Goal: Task Accomplishment & Management: Manage account settings

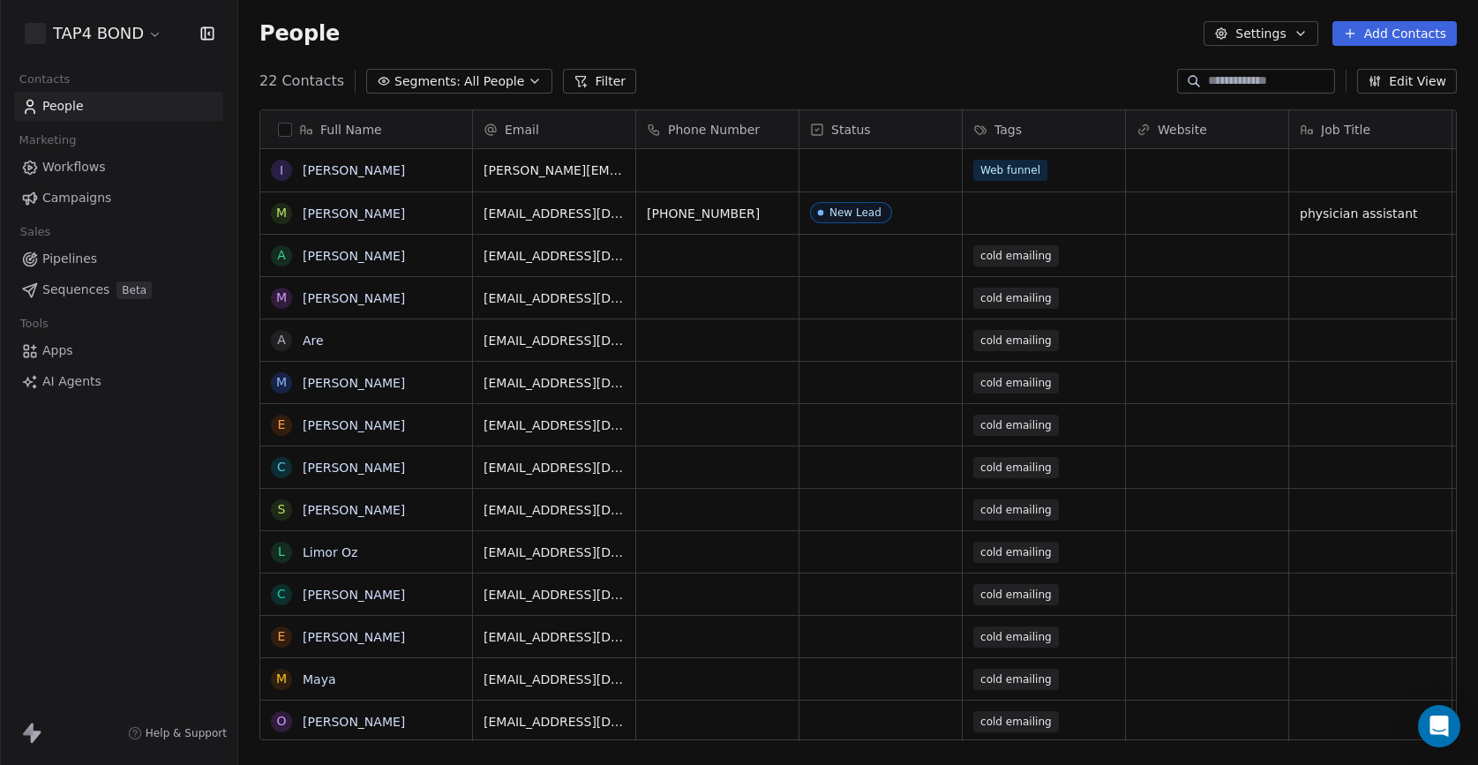
scroll to position [673, 1240]
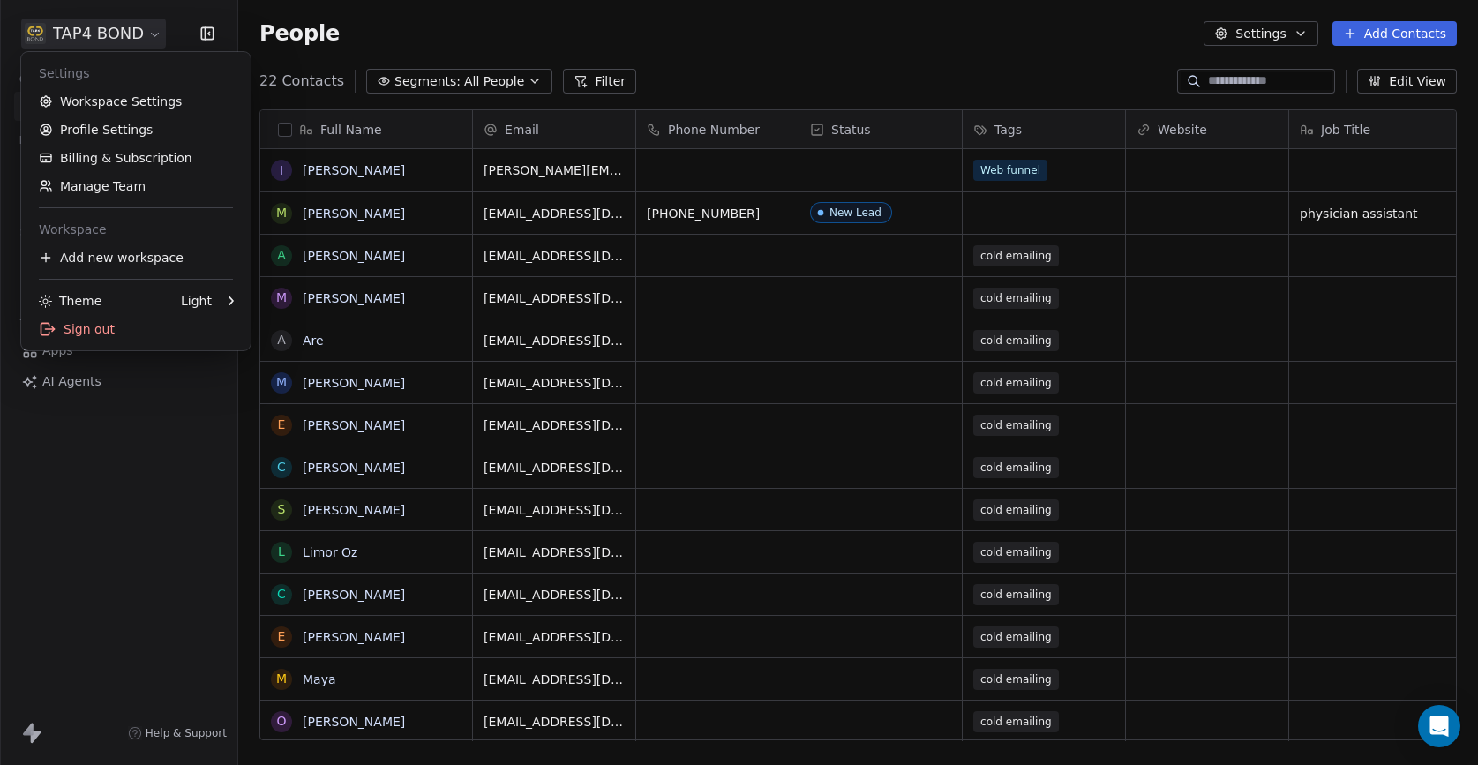
click at [155, 34] on html "TAP4 BOND Contacts People Marketing Workflows Campaigns Sales Pipelines Sequenc…" at bounding box center [739, 382] width 1478 height 765
click at [130, 185] on link "Manage Team" at bounding box center [135, 186] width 215 height 28
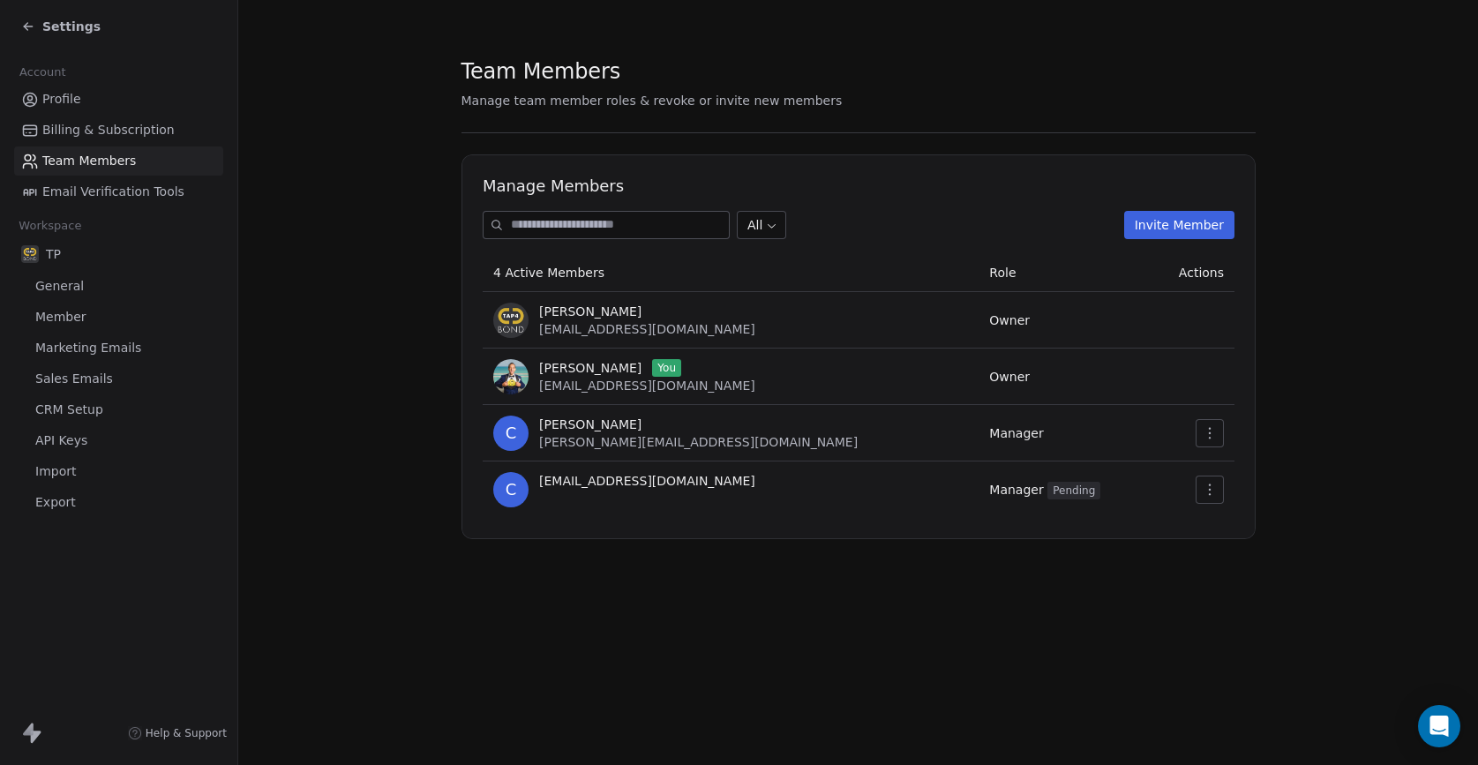
click at [1166, 232] on button "Invite Member" at bounding box center [1179, 225] width 110 height 28
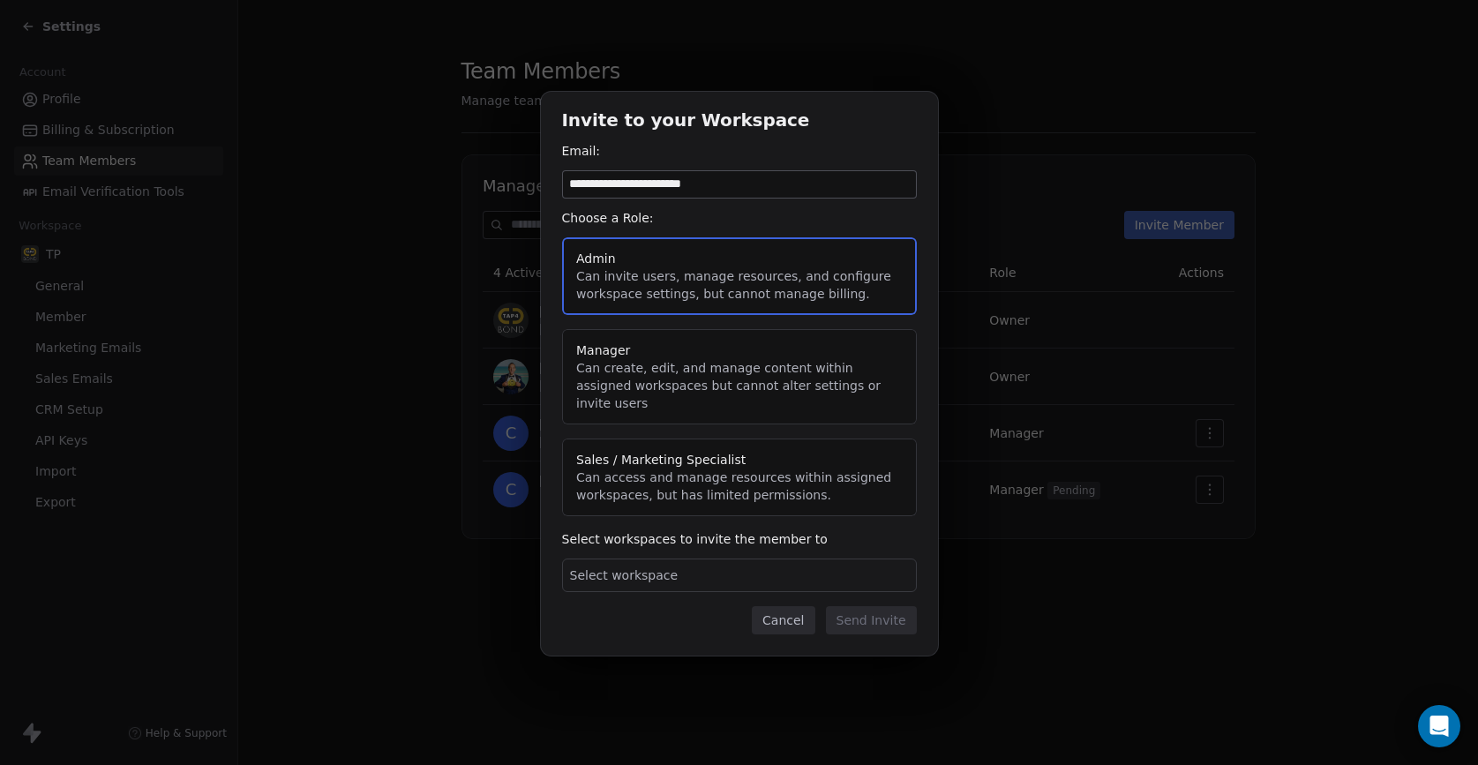
drag, startPoint x: 628, startPoint y: 194, endPoint x: 743, endPoint y: 202, distance: 115.9
click at [743, 198] on input "**********" at bounding box center [739, 184] width 353 height 26
click at [742, 194] on input "**********" at bounding box center [739, 184] width 353 height 26
drag, startPoint x: 697, startPoint y: 194, endPoint x: 729, endPoint y: 192, distance: 31.9
click at [729, 192] on input "**********" at bounding box center [739, 184] width 353 height 26
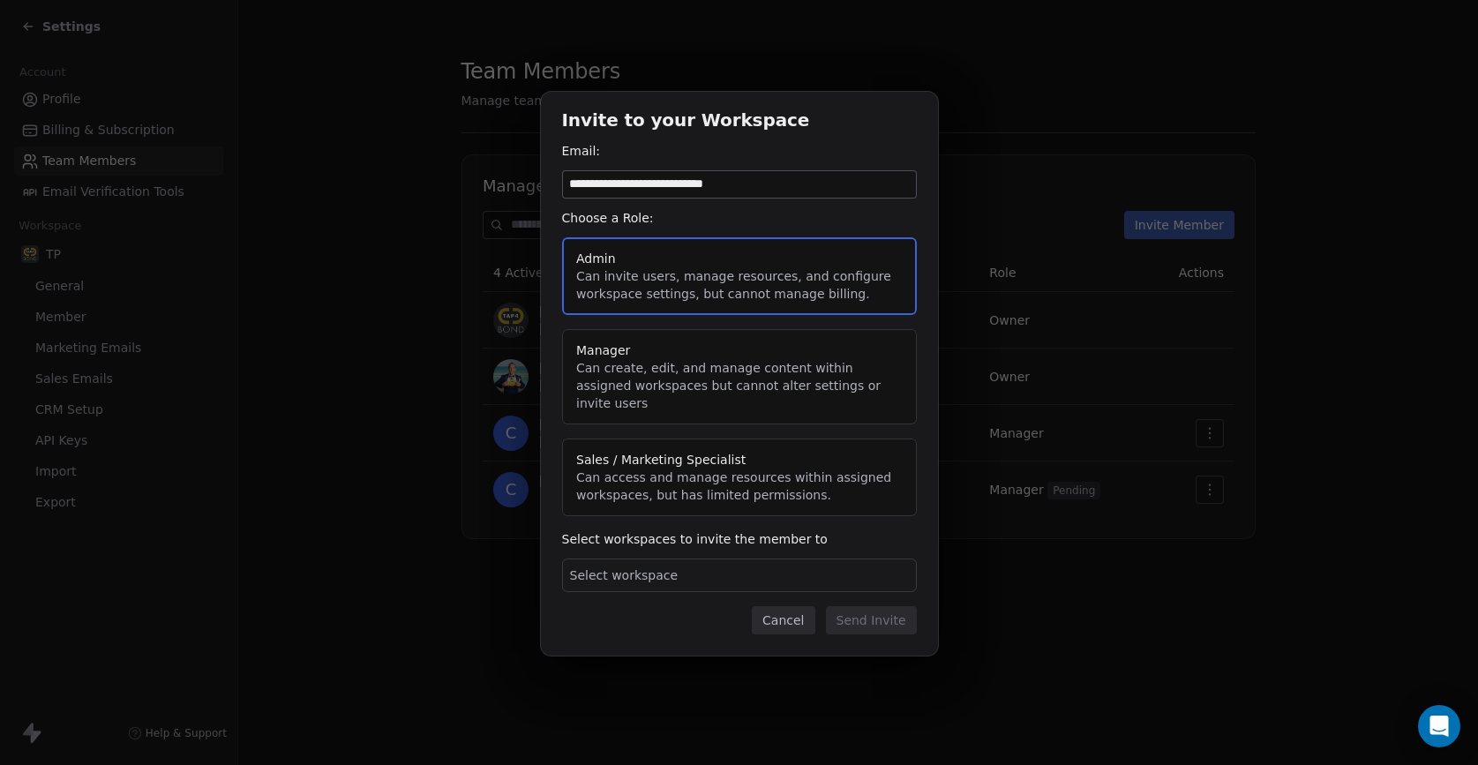
drag, startPoint x: 632, startPoint y: 193, endPoint x: 549, endPoint y: 191, distance: 83.0
click at [548, 191] on div "**********" at bounding box center [739, 374] width 397 height 564
type input "**********"
click at [638, 391] on button "Manager Can create, edit, and manage content within assigned workspaces but can…" at bounding box center [739, 376] width 355 height 95
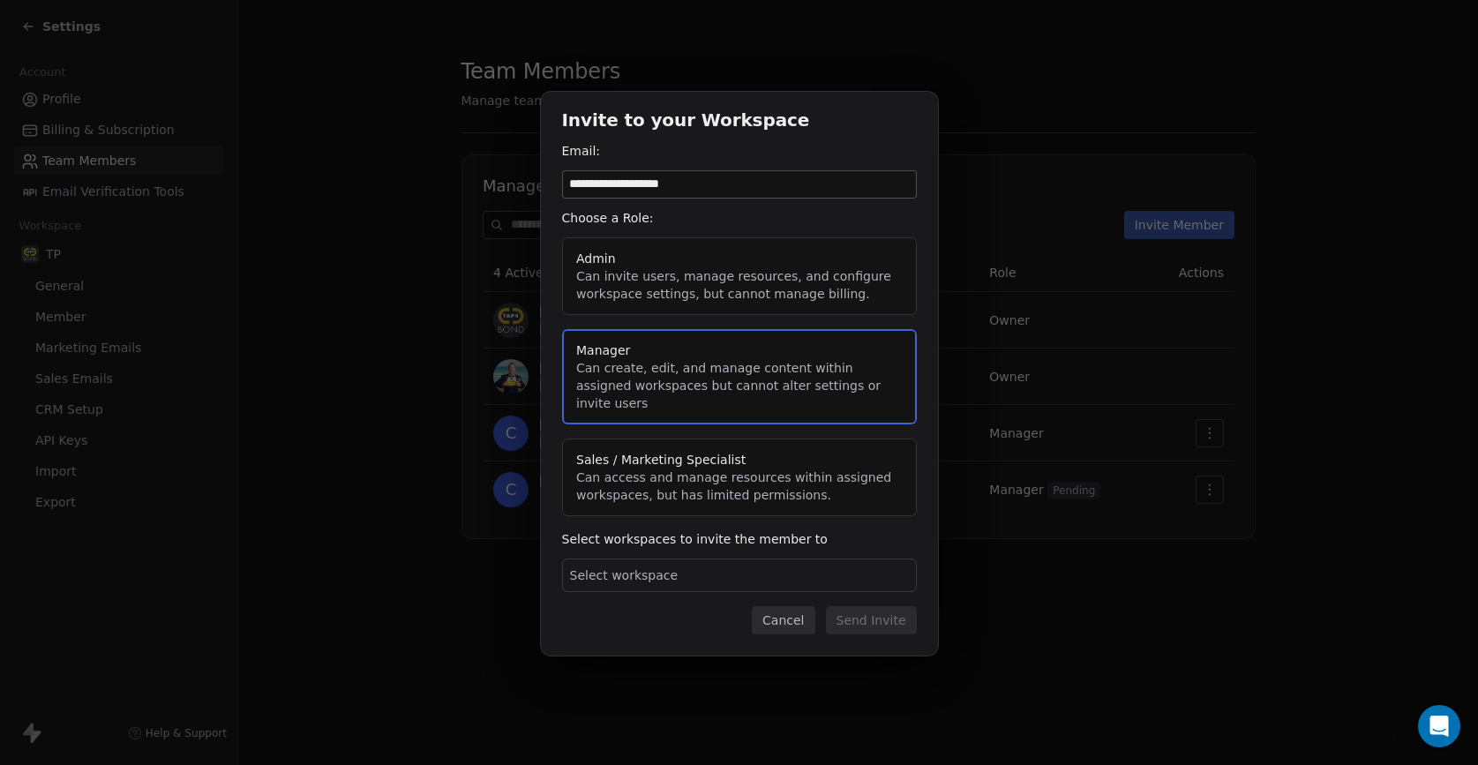
click at [756, 571] on div "Select workspace" at bounding box center [739, 576] width 355 height 34
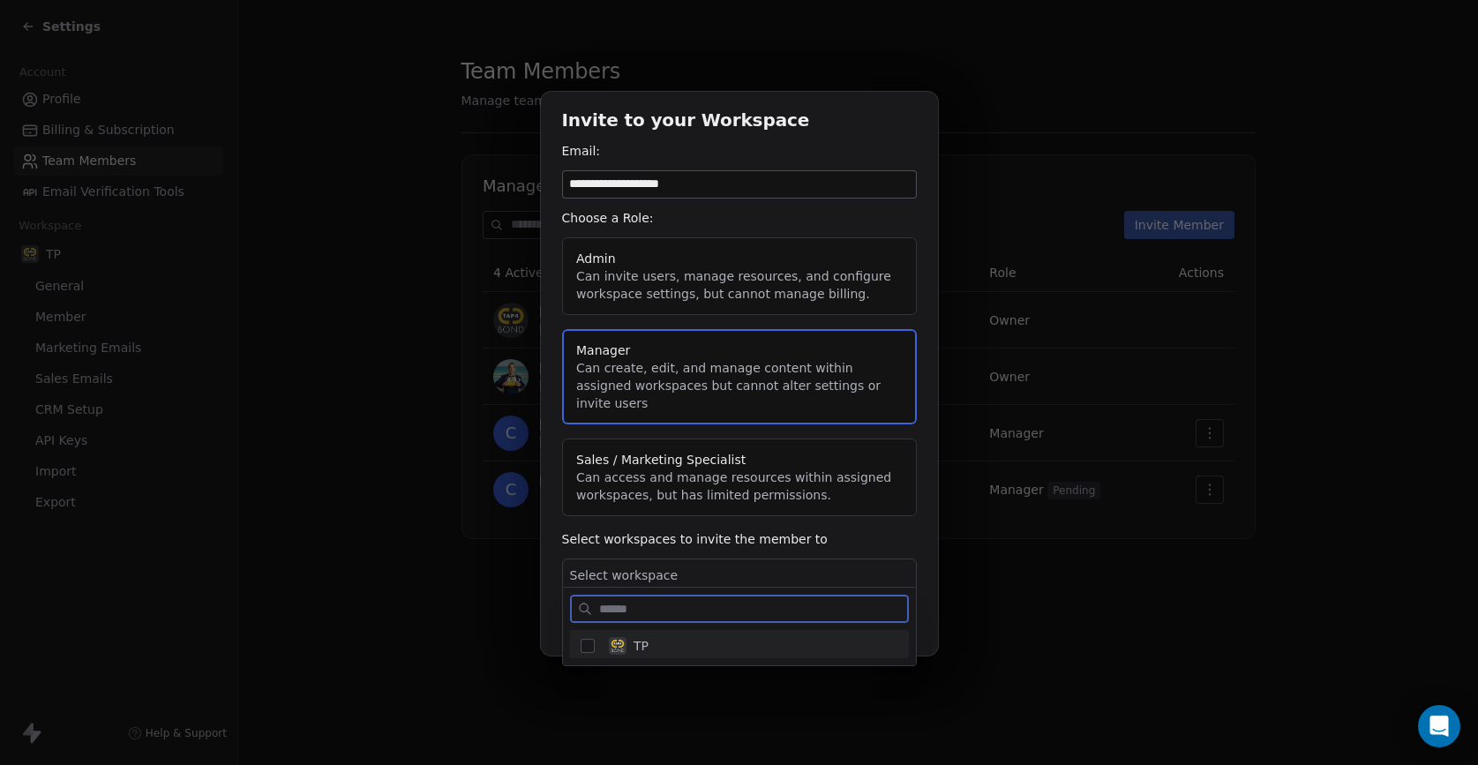
click at [589, 650] on button "Suggestions" at bounding box center [588, 646] width 14 height 14
click at [709, 640] on div "TP" at bounding box center [750, 646] width 297 height 32
click at [625, 651] on img "Suggestions" at bounding box center [618, 646] width 18 height 18
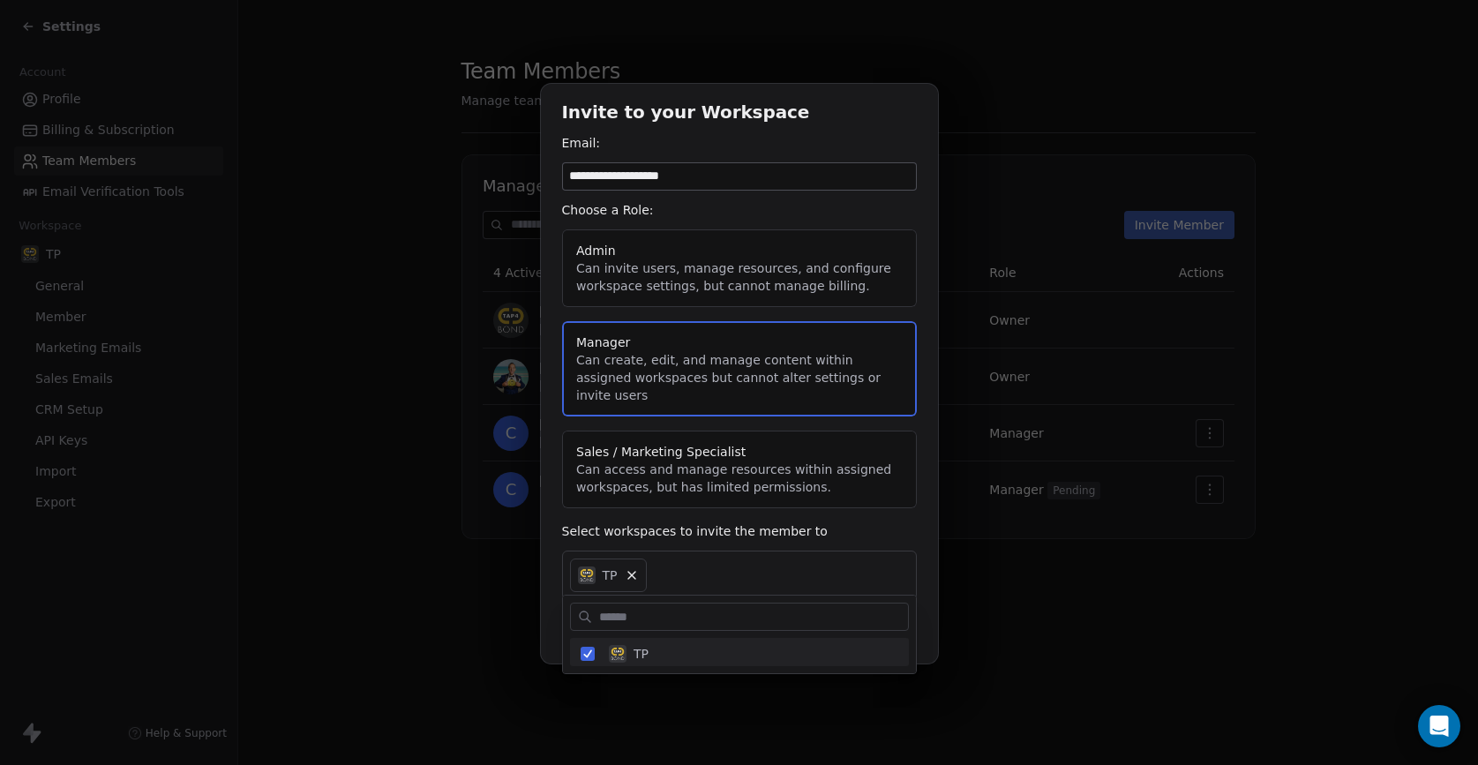
click at [781, 528] on div "**********" at bounding box center [739, 383] width 1478 height 654
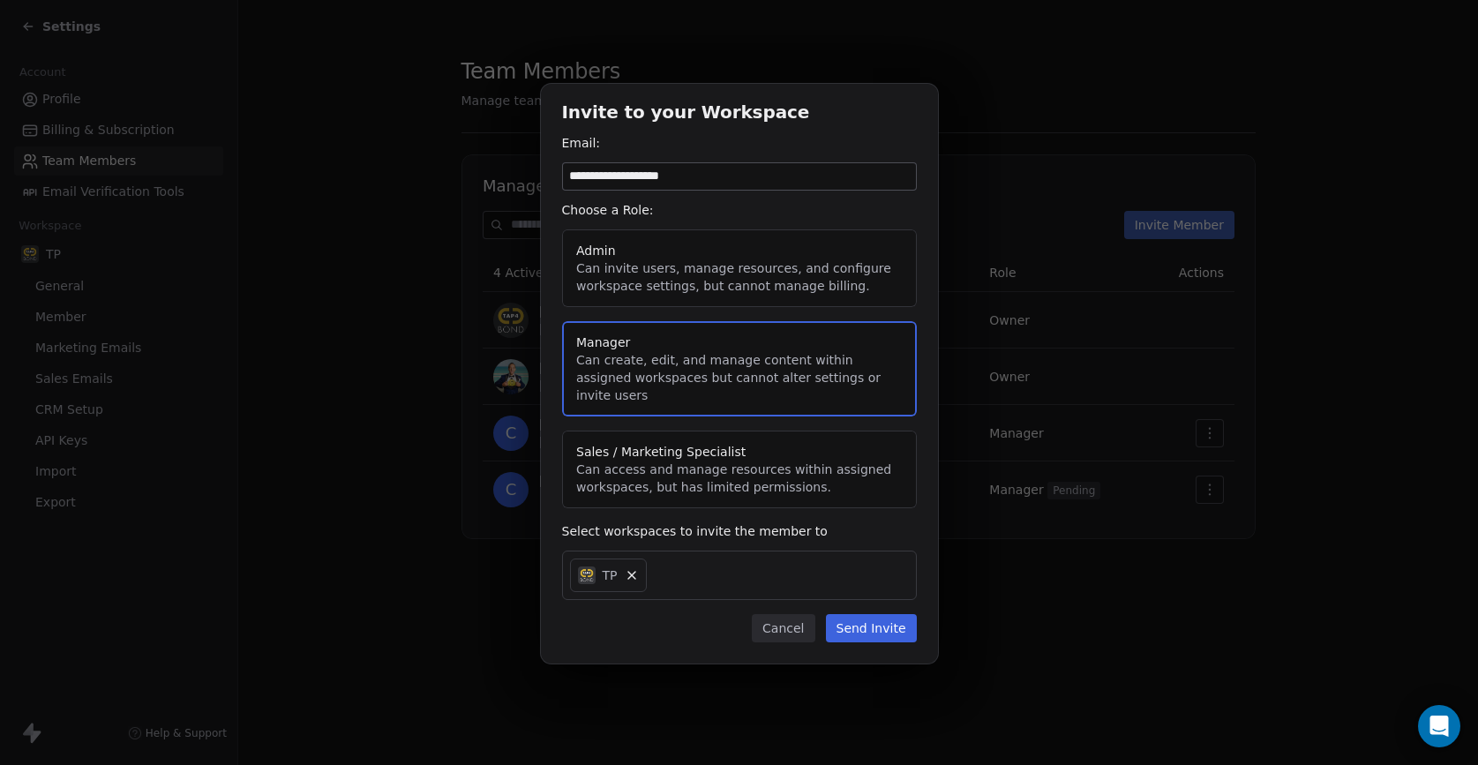
click at [871, 621] on button "Send Invite" at bounding box center [871, 628] width 91 height 28
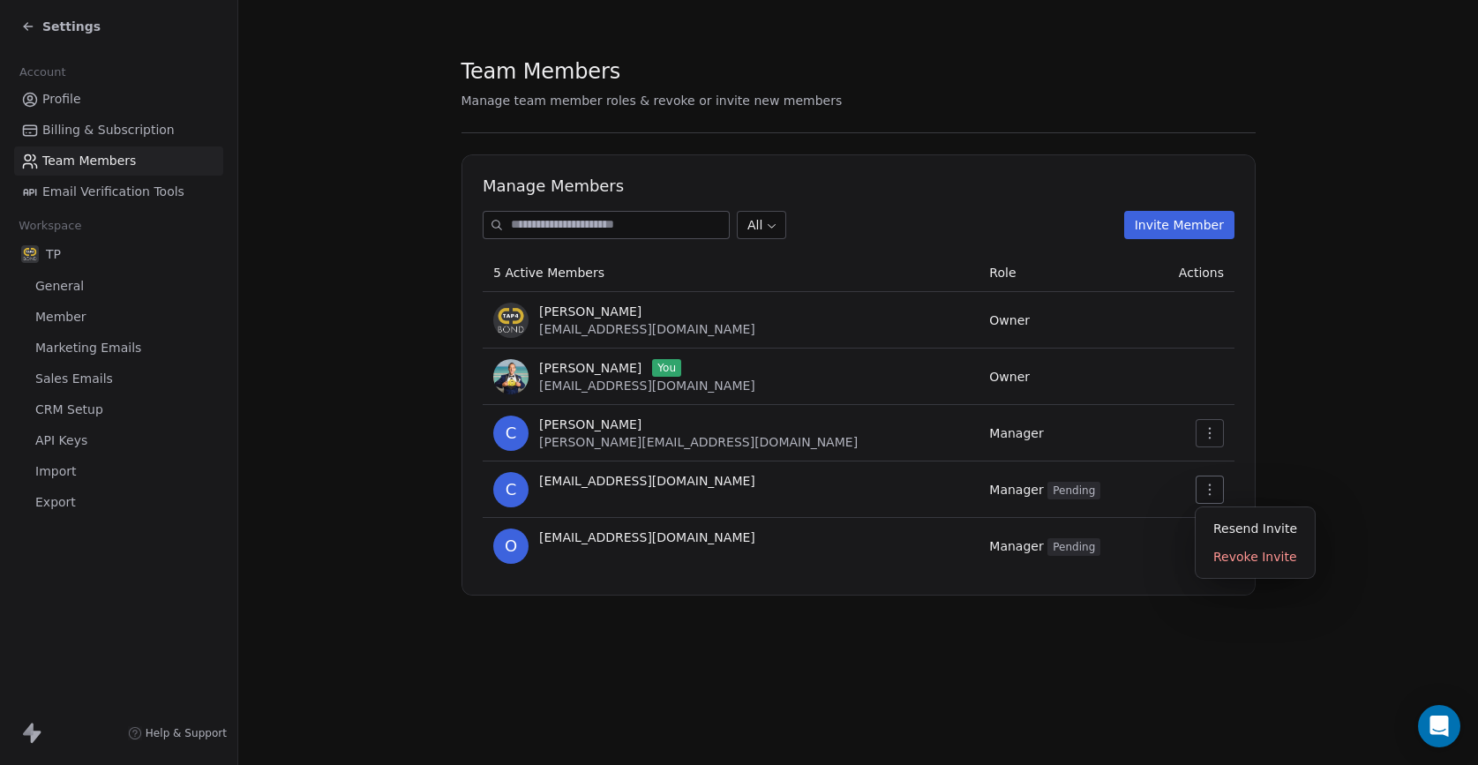
click at [1211, 498] on button "button" at bounding box center [1210, 490] width 28 height 28
click at [1223, 527] on div "Resend Invite" at bounding box center [1255, 529] width 105 height 28
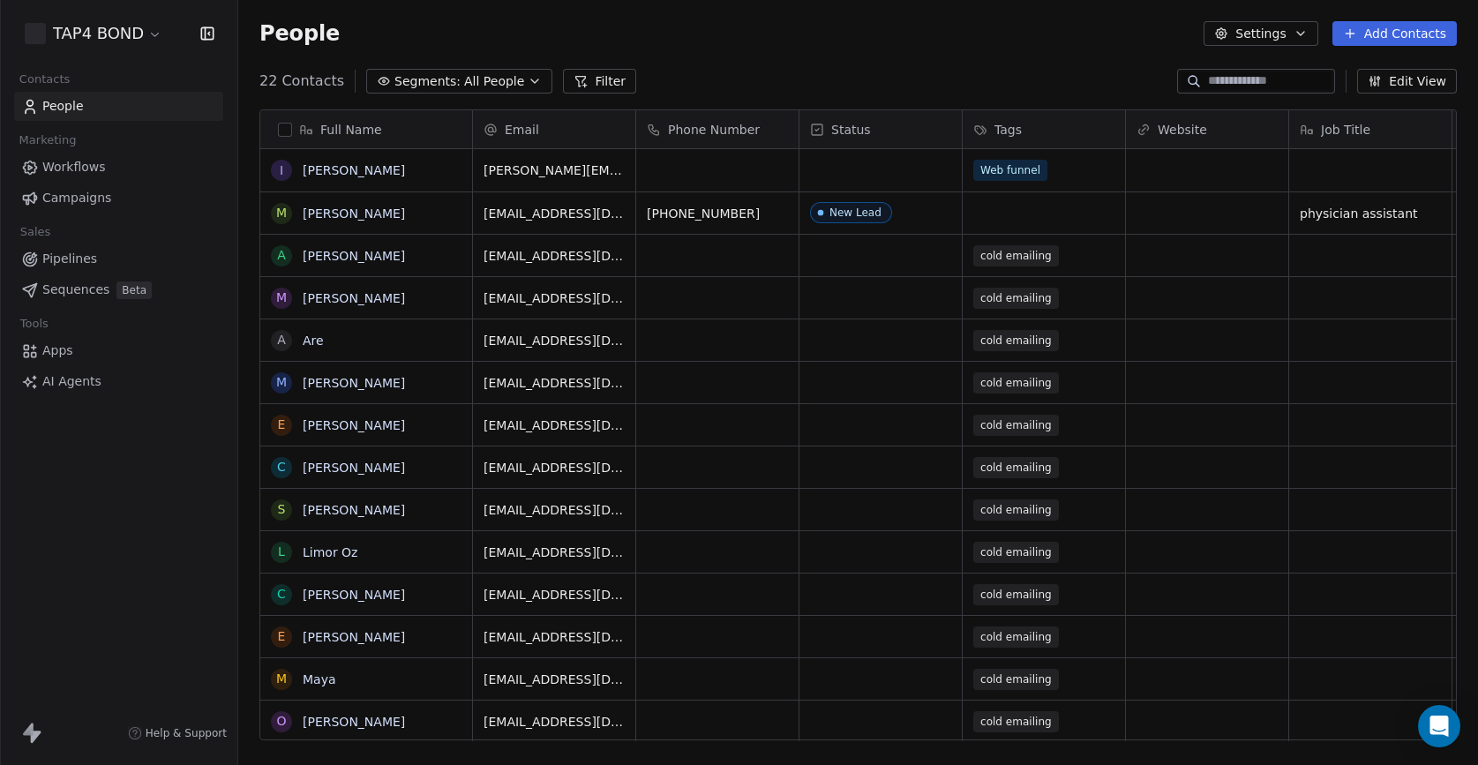
scroll to position [673, 1240]
click at [513, 81] on span "All People" at bounding box center [494, 81] width 60 height 19
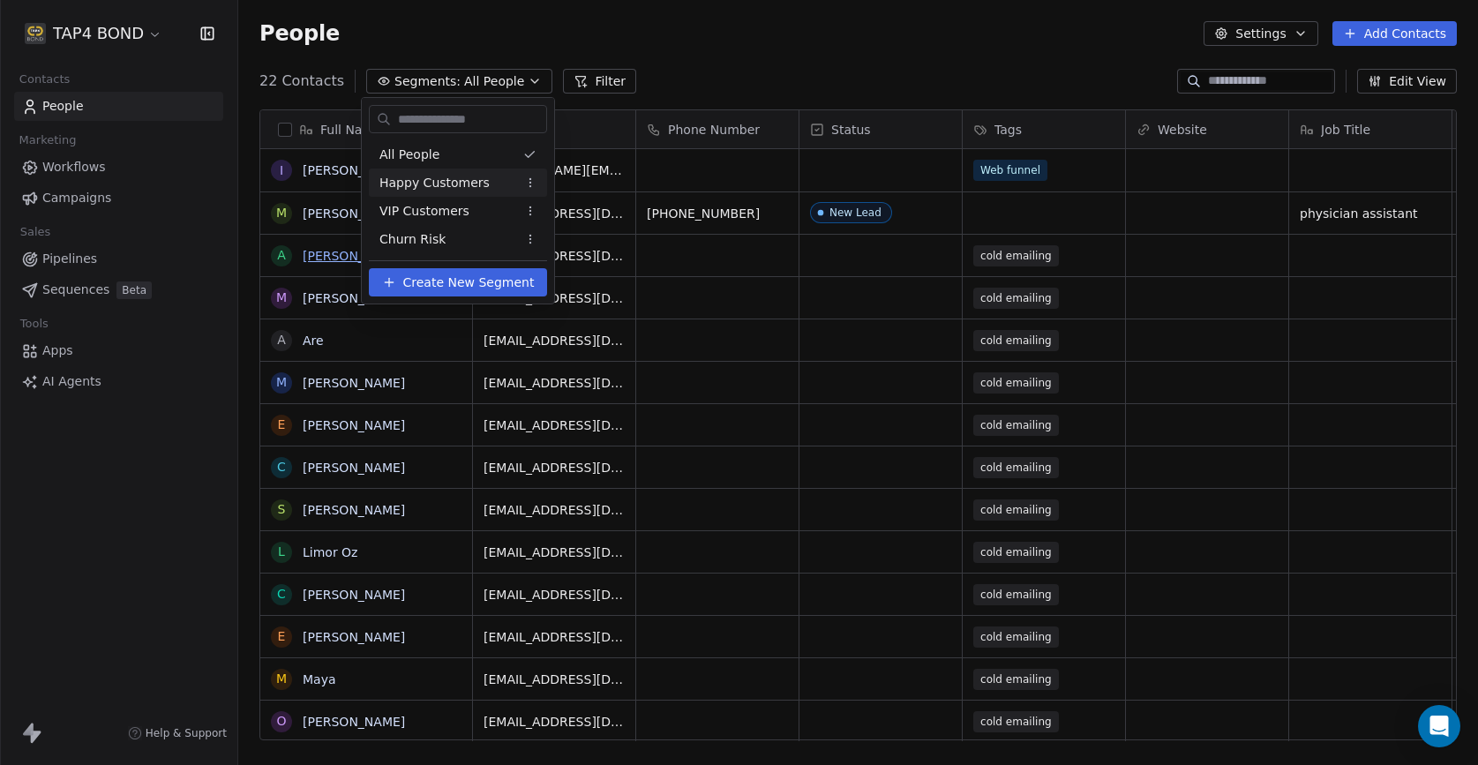
drag, startPoint x: 681, startPoint y: 102, endPoint x: 316, endPoint y: 249, distance: 393.7
click at [681, 102] on html "TAP4 BOND Contacts People Marketing Workflows Campaigns Sales Pipelines Sequenc…" at bounding box center [739, 382] width 1478 height 765
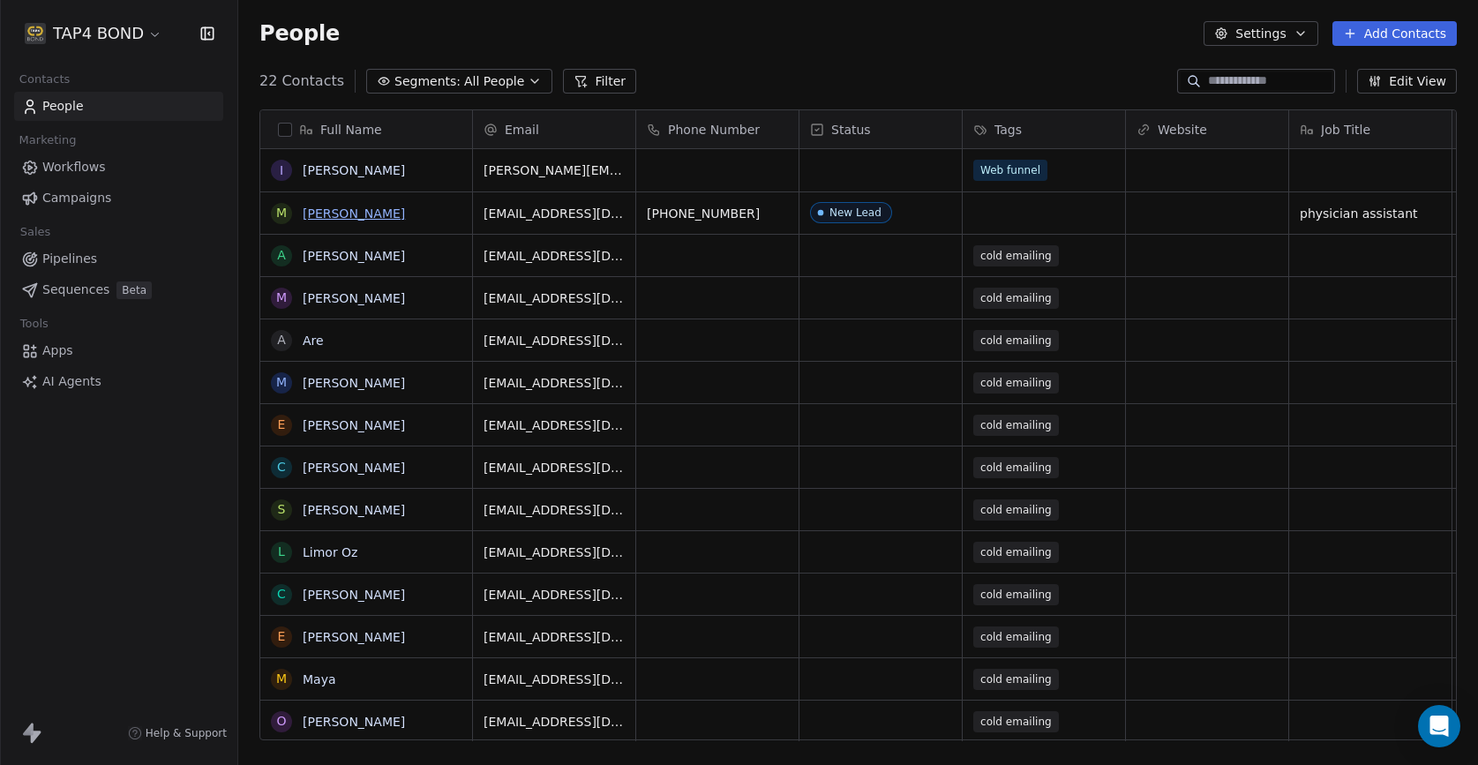
click at [380, 214] on link "[PERSON_NAME]" at bounding box center [354, 214] width 102 height 14
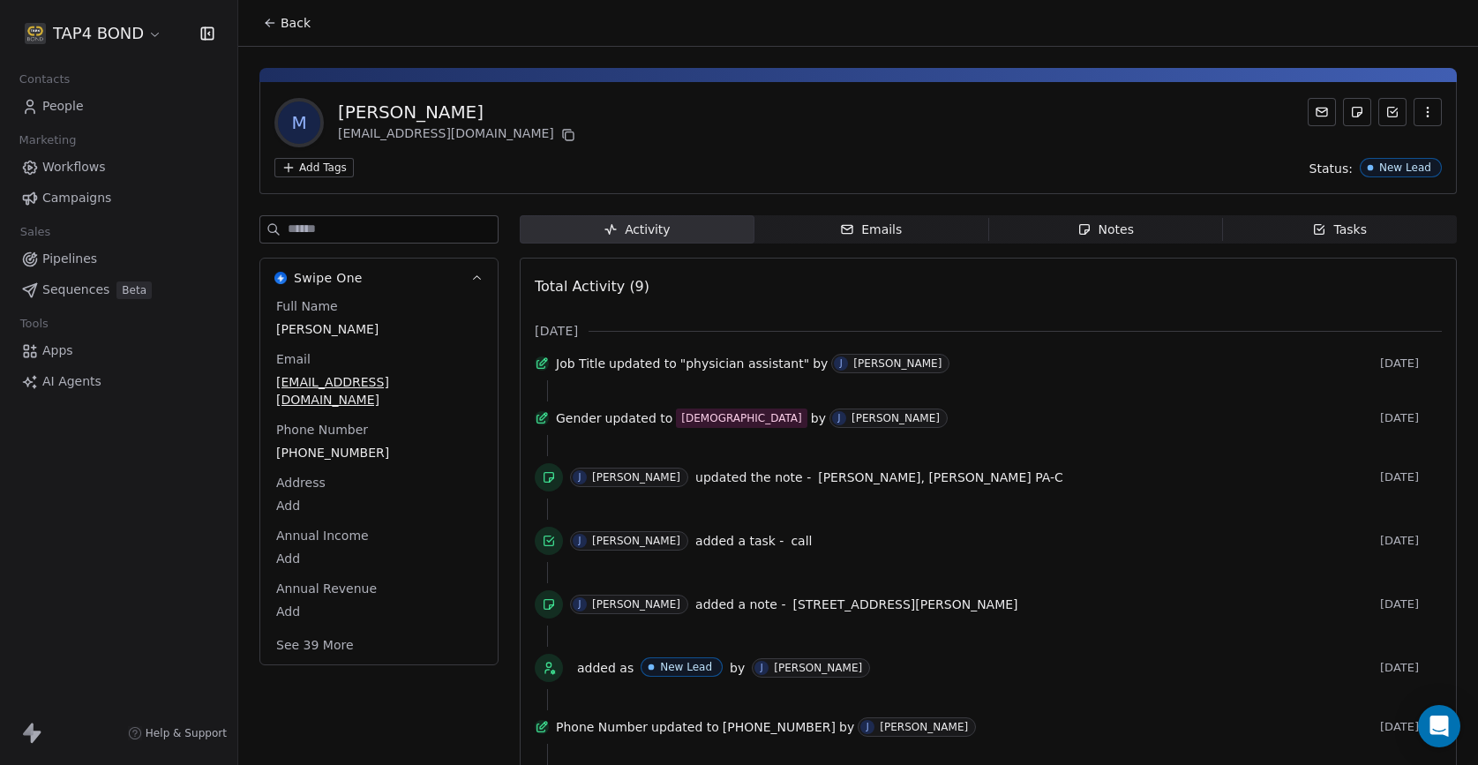
click at [70, 253] on span "Pipelines" at bounding box center [69, 259] width 55 height 19
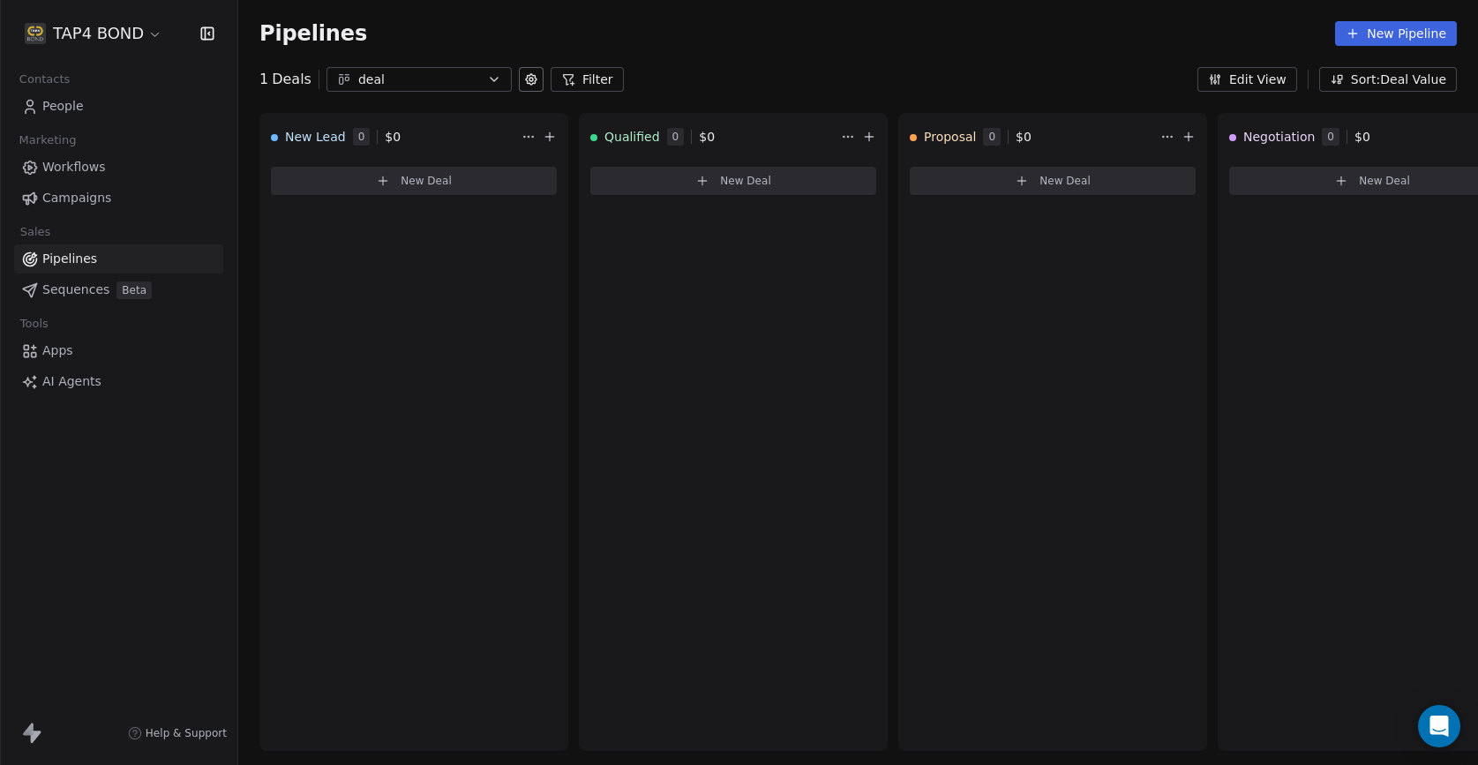
click at [71, 103] on span "People" at bounding box center [62, 106] width 41 height 19
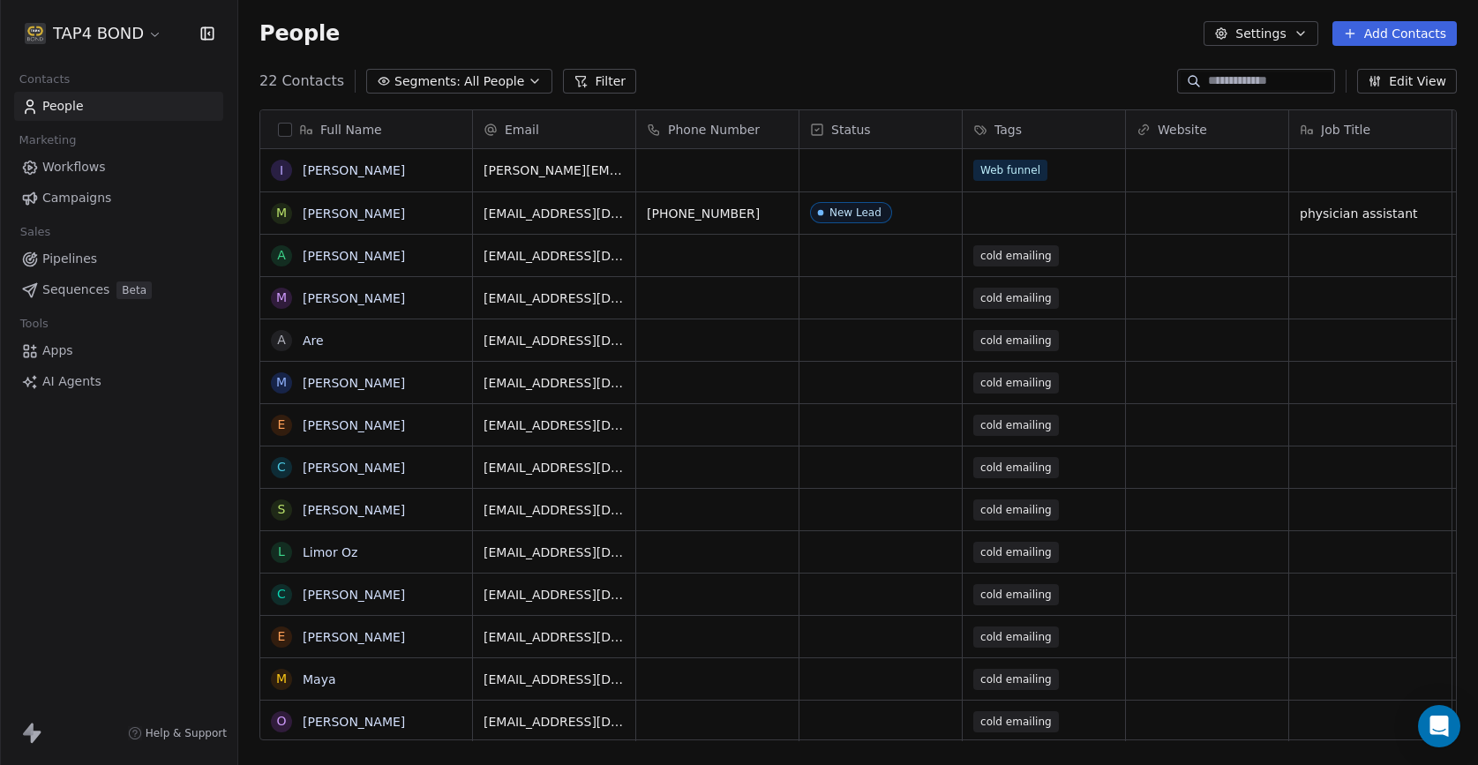
scroll to position [673, 1240]
click at [528, 87] on icon "button" at bounding box center [535, 81] width 14 height 14
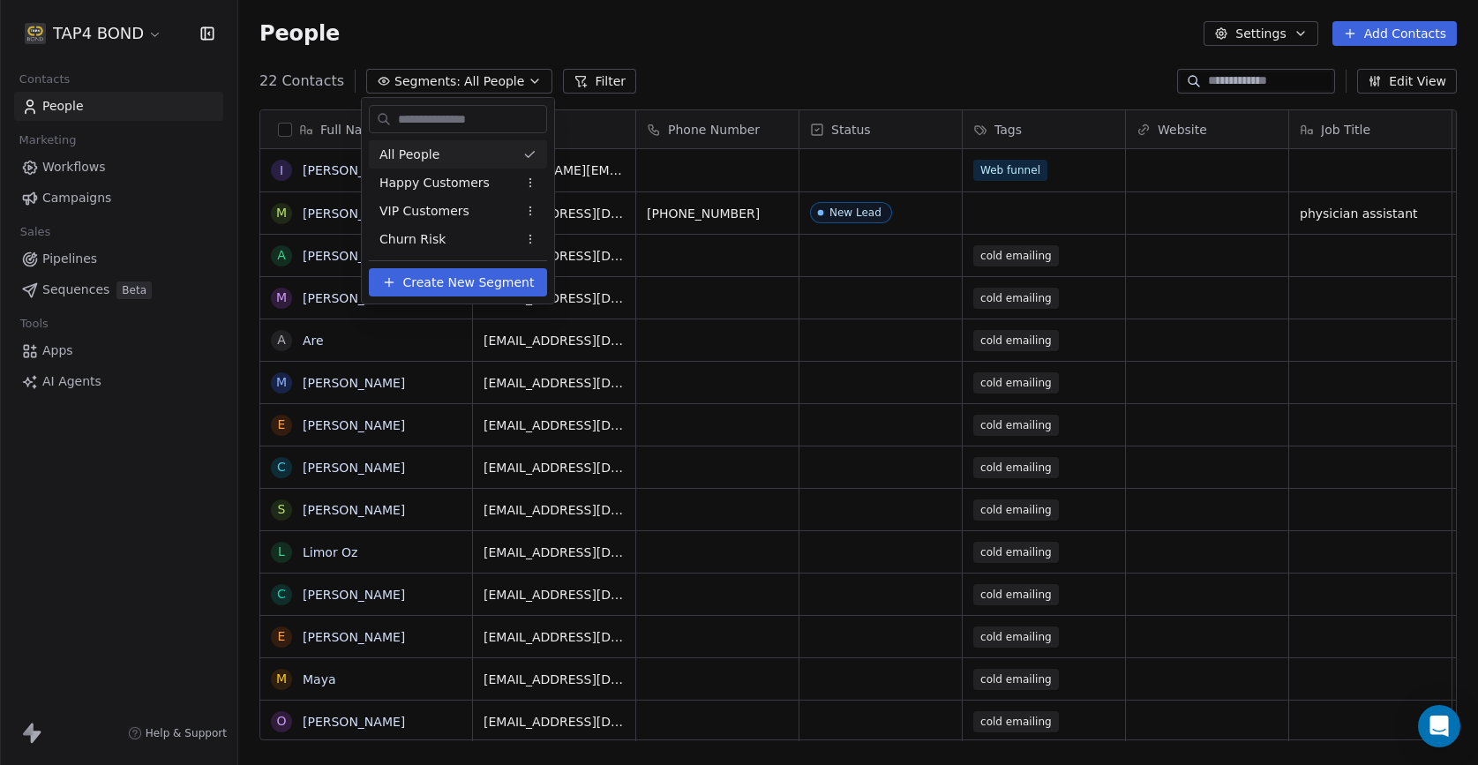
click at [528, 80] on html "TAP4 BOND Contacts People Marketing Workflows Campaigns Sales Pipelines Sequenc…" at bounding box center [739, 382] width 1478 height 765
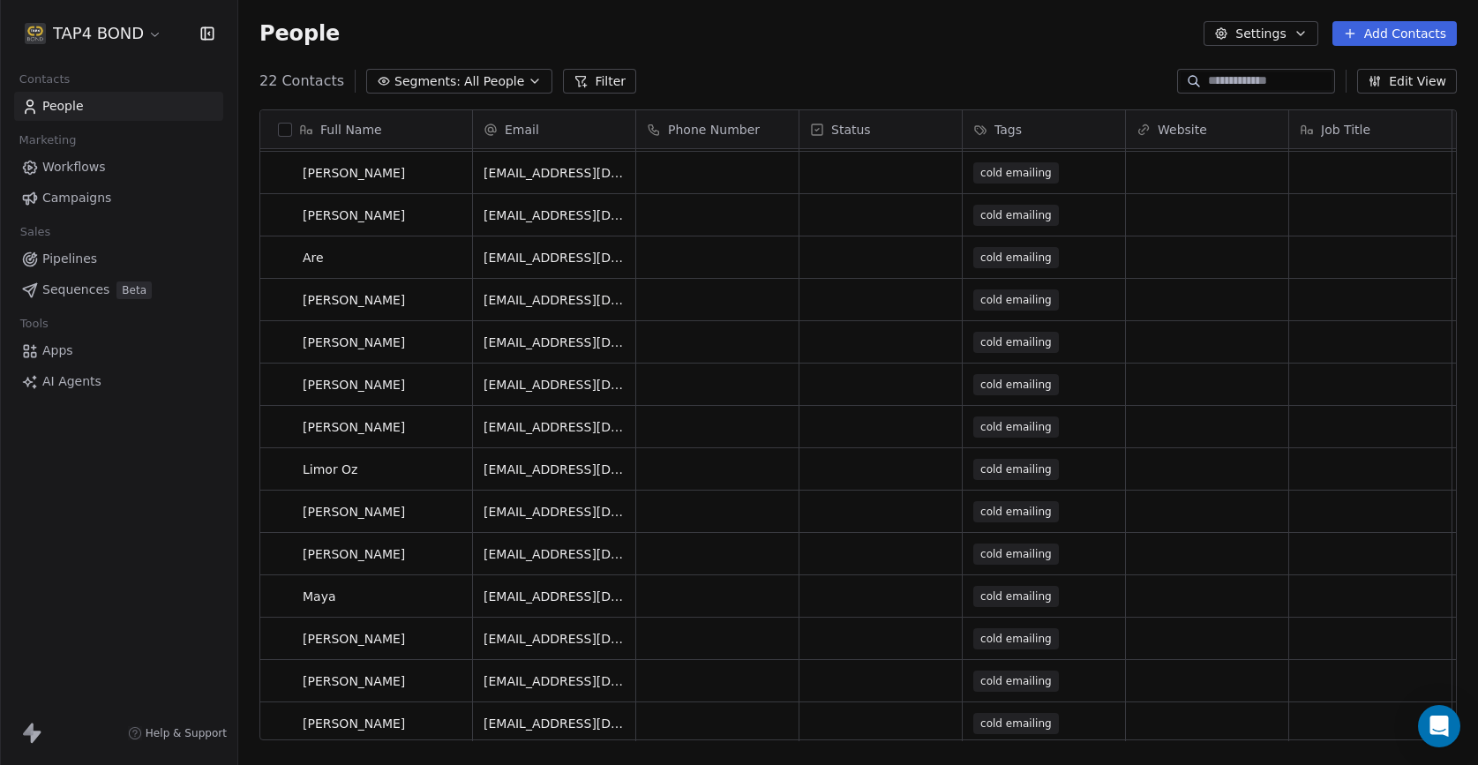
scroll to position [0, 0]
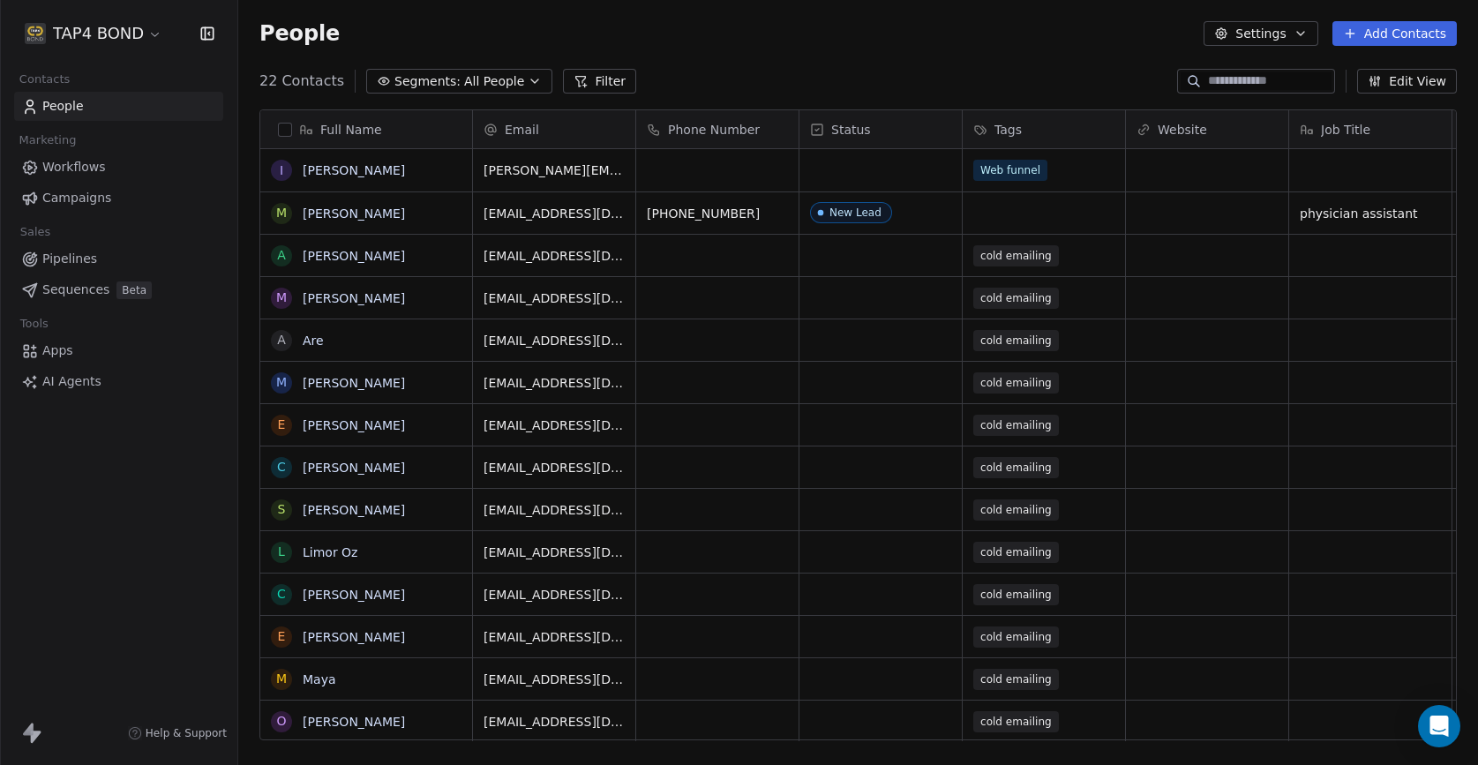
click at [71, 264] on span "Pipelines" at bounding box center [69, 259] width 55 height 19
